Goal: Task Accomplishment & Management: Manage account settings

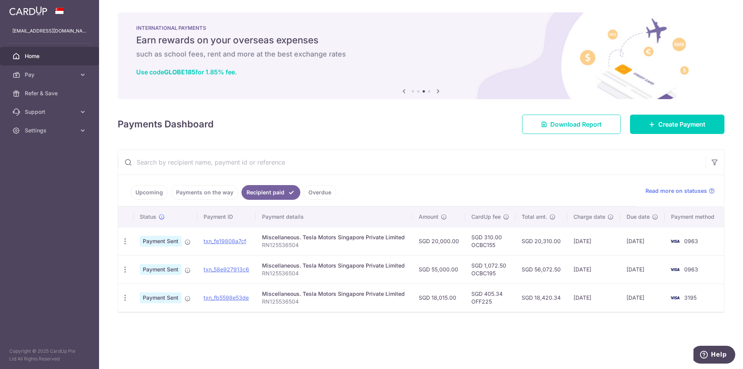
click at [46, 53] on span "Home" at bounding box center [50, 56] width 51 height 8
